Goal: Contribute content: Contribute content

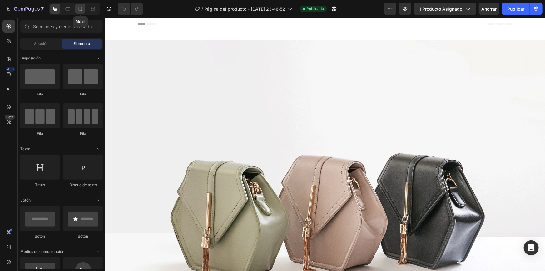
click at [83, 7] on div at bounding box center [80, 9] width 10 height 10
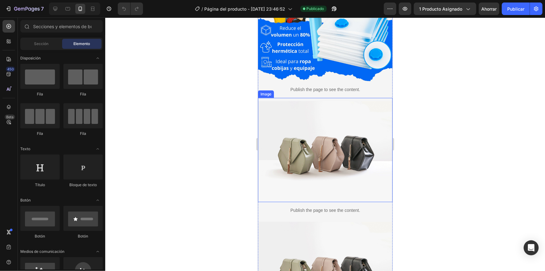
scroll to position [113, 0]
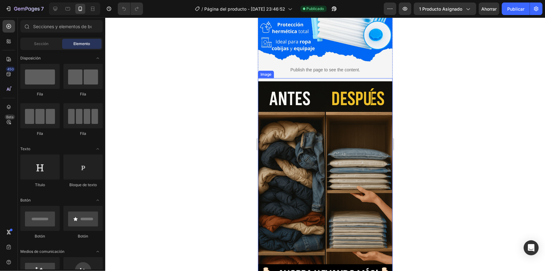
click at [293, 125] on img at bounding box center [325, 182] width 135 height 202
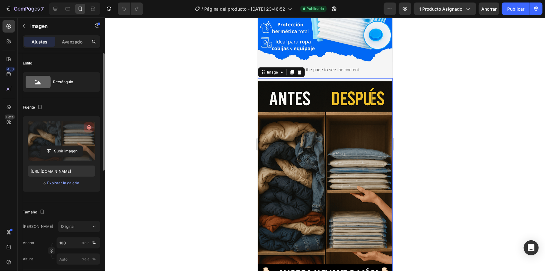
click at [91, 124] on icon "button" at bounding box center [89, 127] width 6 height 6
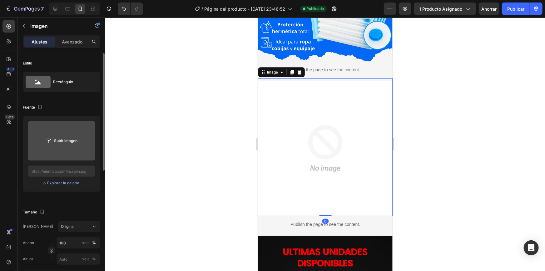
click at [70, 137] on input "file" at bounding box center [62, 140] width 42 height 11
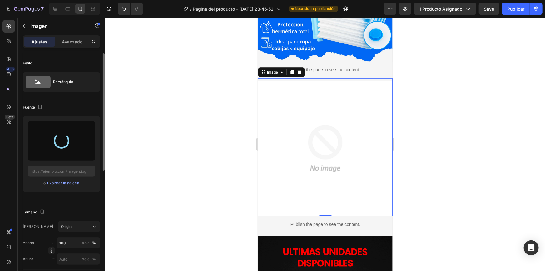
type input "[URL][DOMAIN_NAME]"
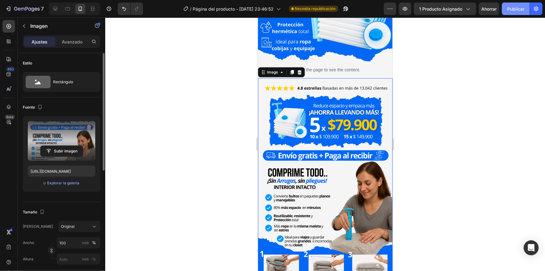
click at [519, 11] on font "Publicar" at bounding box center [515, 8] width 17 height 5
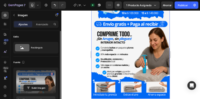
scroll to position [285, 0]
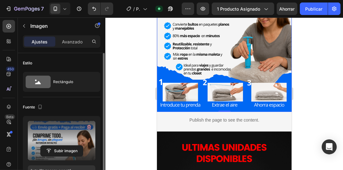
click at [187, 97] on img at bounding box center [224, 11] width 135 height 202
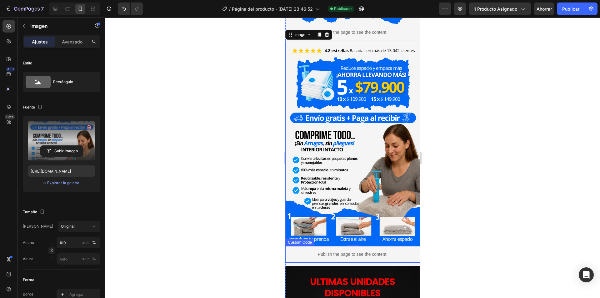
scroll to position [160, 0]
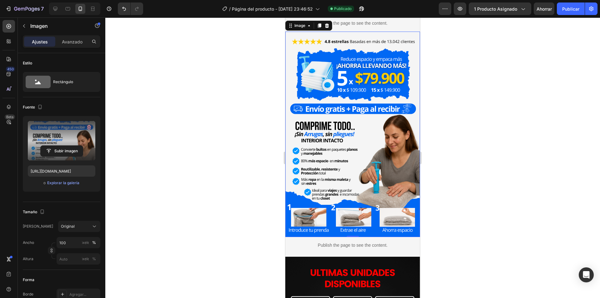
click at [361, 155] on img at bounding box center [352, 136] width 135 height 202
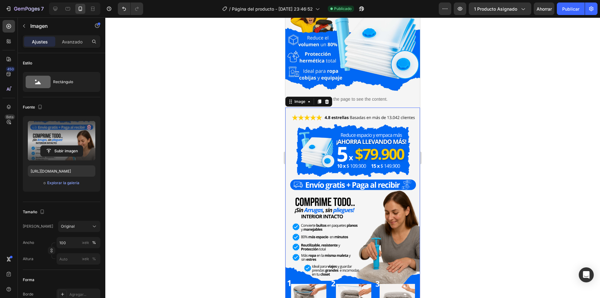
scroll to position [97, 0]
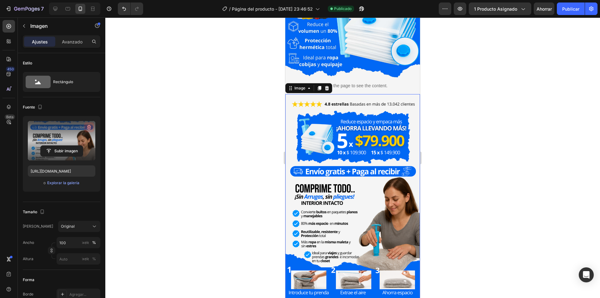
click at [90, 126] on icon "button" at bounding box center [89, 127] width 4 height 5
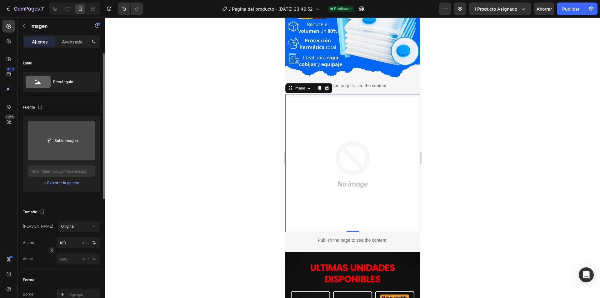
click at [77, 140] on input "file" at bounding box center [62, 140] width 42 height 11
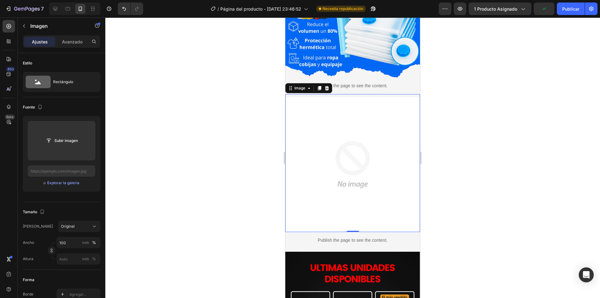
click at [501, 41] on div at bounding box center [352, 157] width 495 height 280
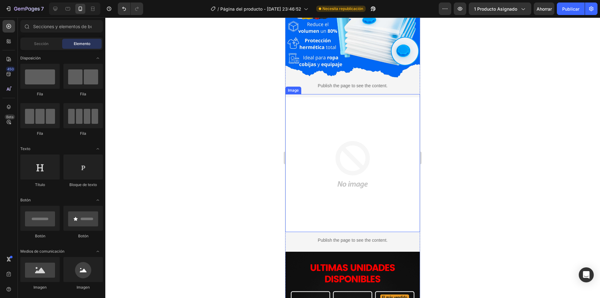
click at [366, 141] on img at bounding box center [352, 164] width 135 height 135
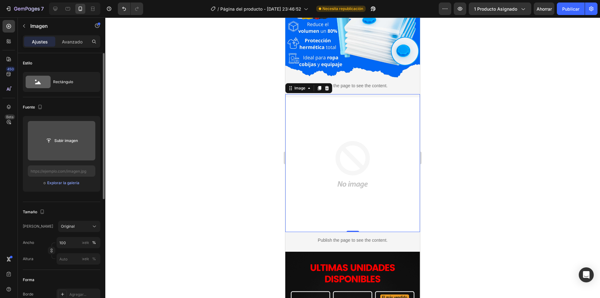
click at [57, 136] on input "file" at bounding box center [62, 140] width 42 height 11
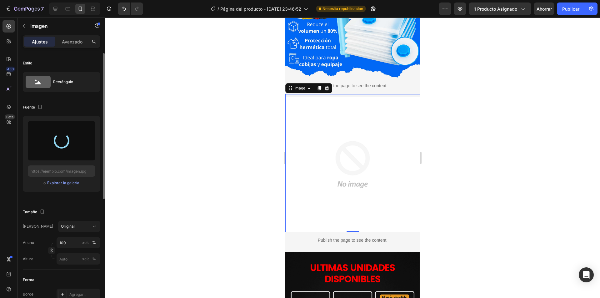
type input "[URL][DOMAIN_NAME]"
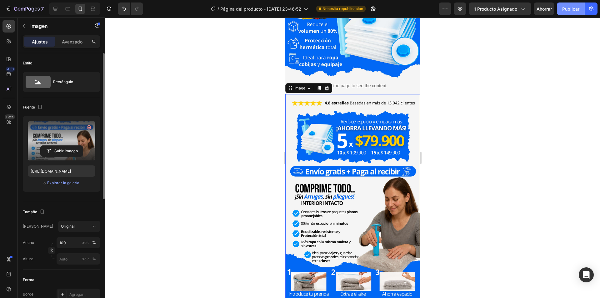
click at [545, 9] on font "Publicar" at bounding box center [570, 8] width 17 height 5
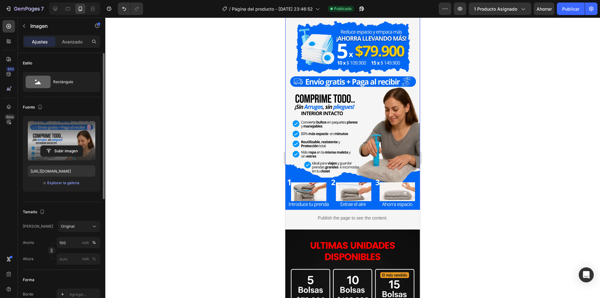
scroll to position [191, 0]
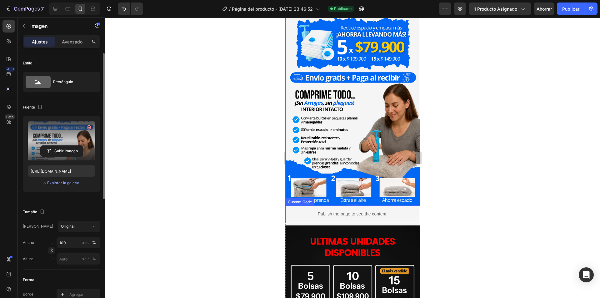
click at [297, 211] on p "Publish the page to see the content." at bounding box center [352, 214] width 135 height 7
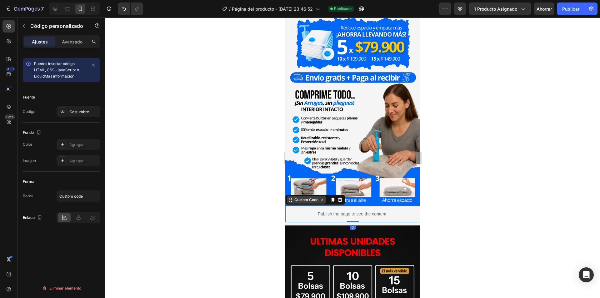
click at [323, 197] on icon at bounding box center [322, 199] width 5 height 5
click at [322, 197] on icon at bounding box center [322, 199] width 5 height 5
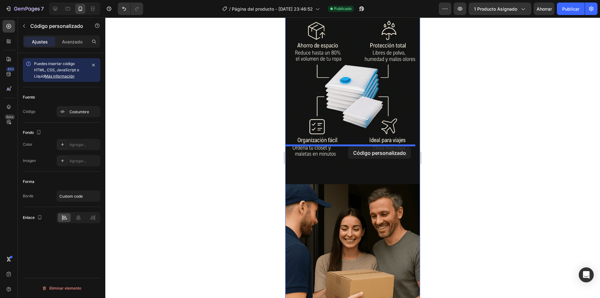
drag, startPoint x: 359, startPoint y: 171, endPoint x: 348, endPoint y: 147, distance: 26.9
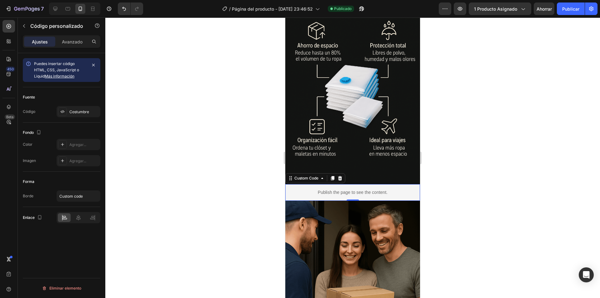
click at [475, 157] on div at bounding box center [352, 157] width 495 height 280
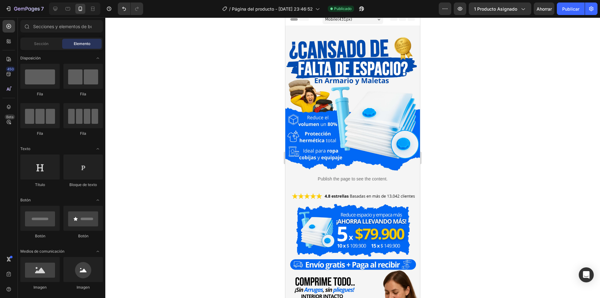
scroll to position [0, 0]
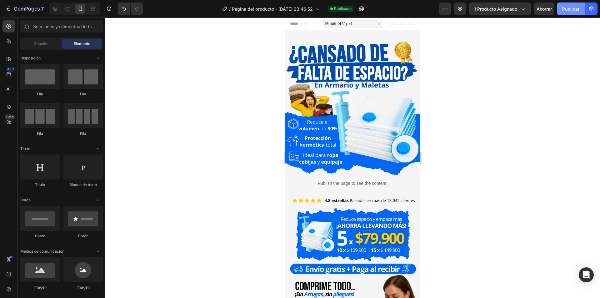
click at [545, 7] on font "Publicar" at bounding box center [570, 8] width 17 height 5
drag, startPoint x: 480, startPoint y: 87, endPoint x: 453, endPoint y: 88, distance: 26.6
click at [480, 87] on div at bounding box center [352, 157] width 495 height 280
click at [461, 9] on icon "button" at bounding box center [460, 9] width 6 height 6
